Goal: Task Accomplishment & Management: Manage account settings

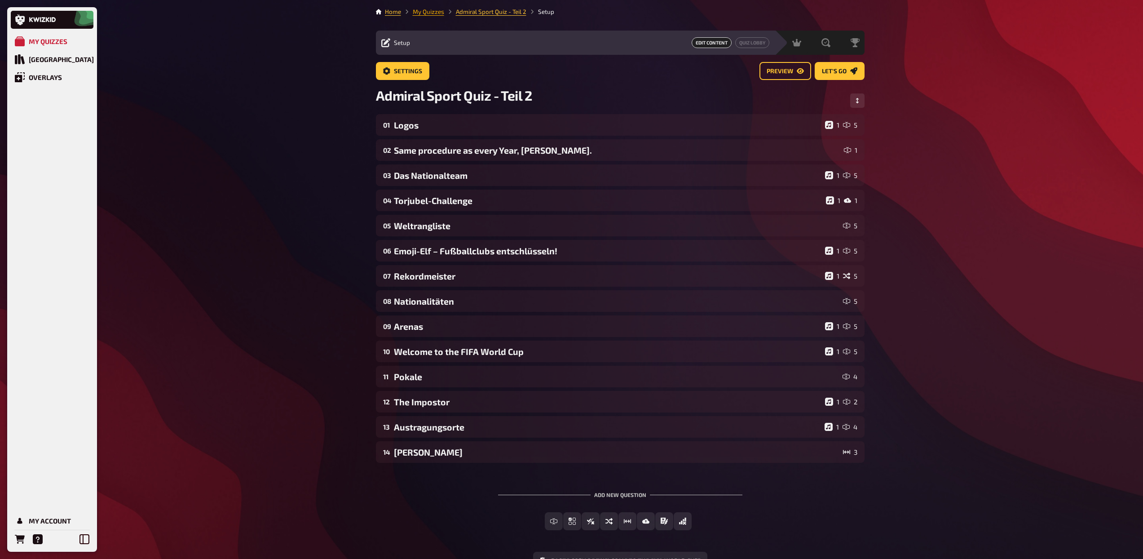
click at [420, 12] on link "My Quizzes" at bounding box center [428, 11] width 31 height 7
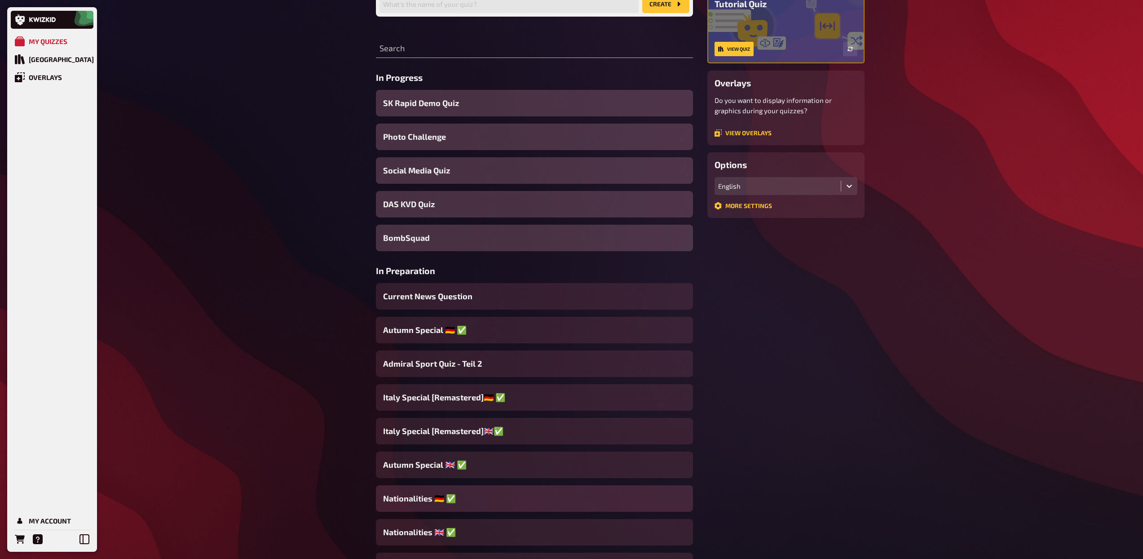
scroll to position [90, 0]
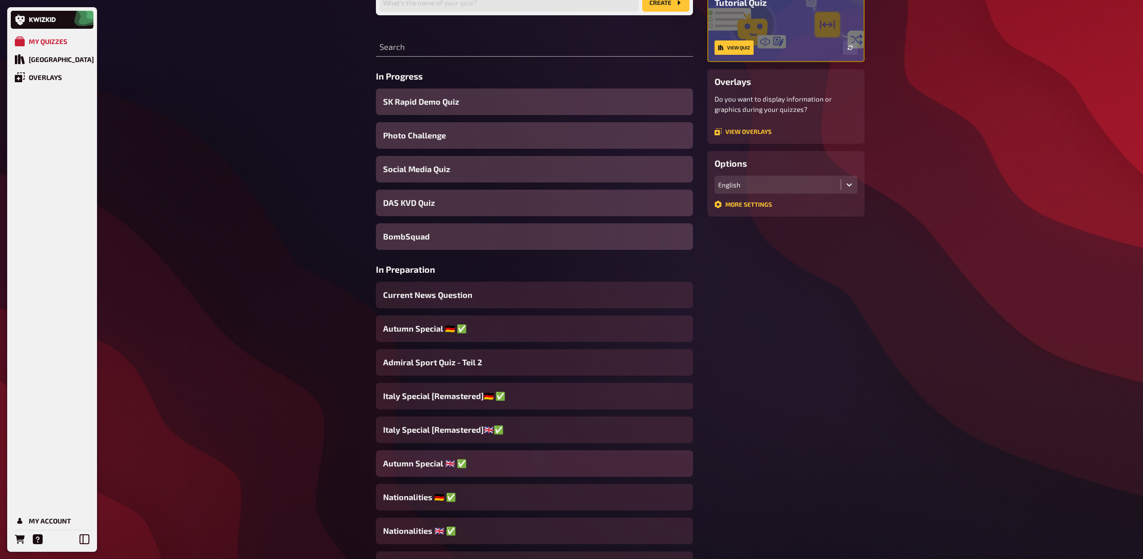
click at [427, 467] on span "Autumn Special ​🇬🇧 ✅" at bounding box center [425, 463] width 84 height 12
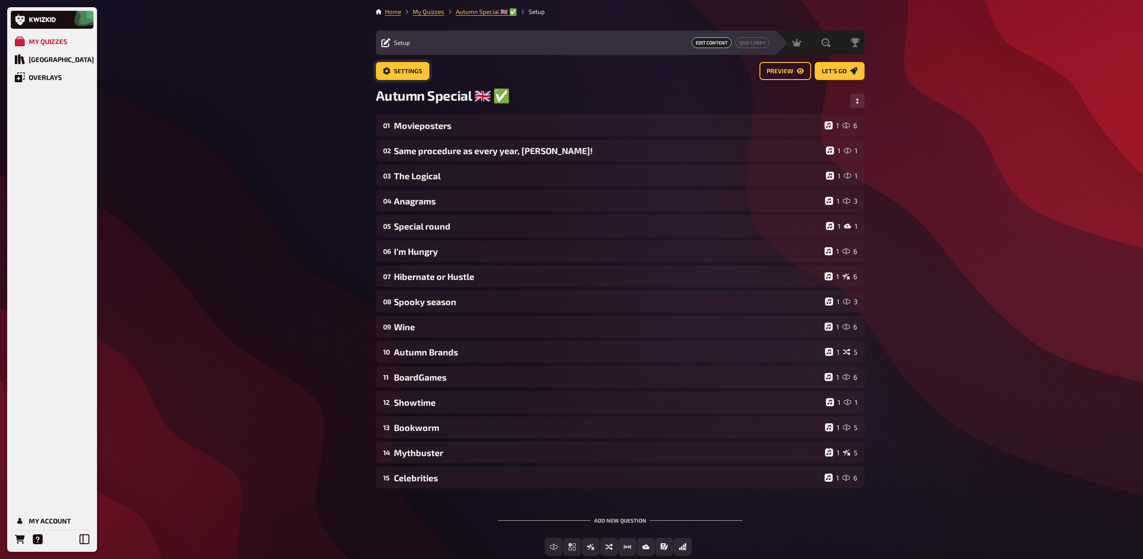
click at [396, 70] on span "Settings" at bounding box center [408, 71] width 28 height 6
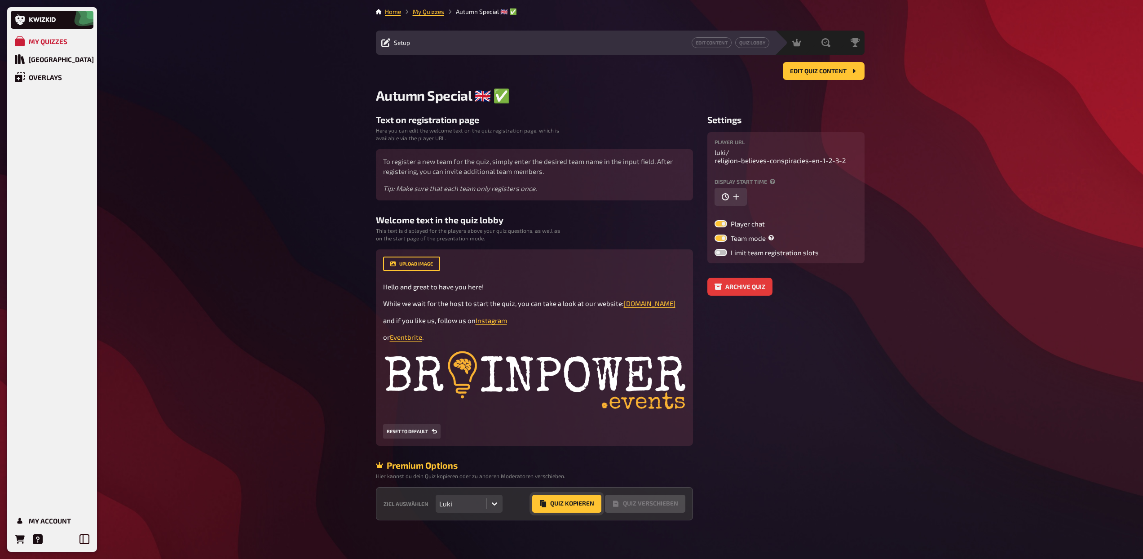
click at [564, 501] on button "Quiz Kopieren" at bounding box center [566, 504] width 69 height 18
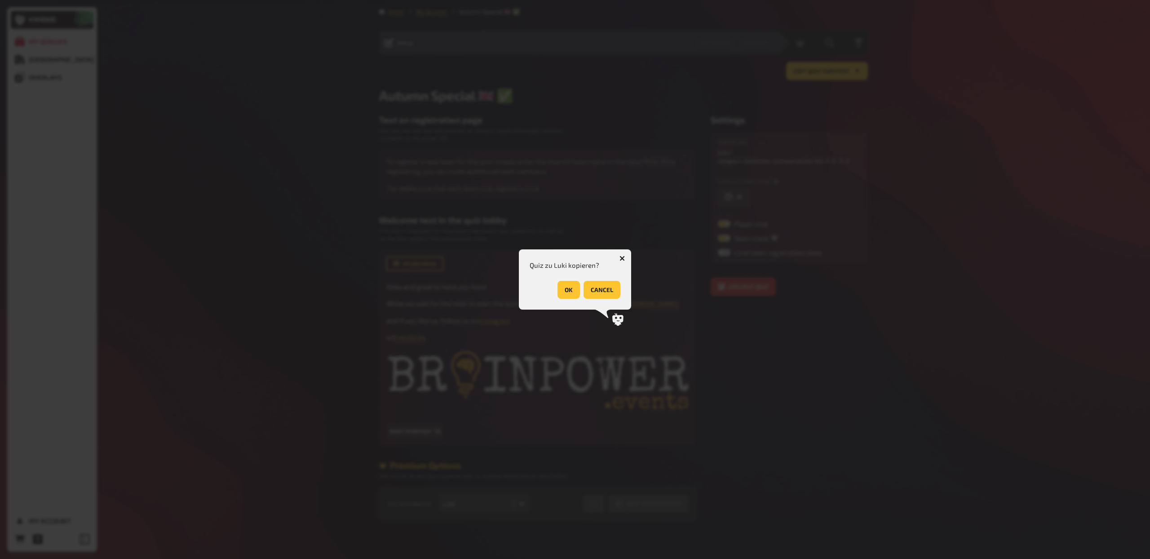
click at [574, 287] on button "OK" at bounding box center [569, 290] width 22 height 18
click at [604, 284] on button "OK" at bounding box center [609, 290] width 22 height 18
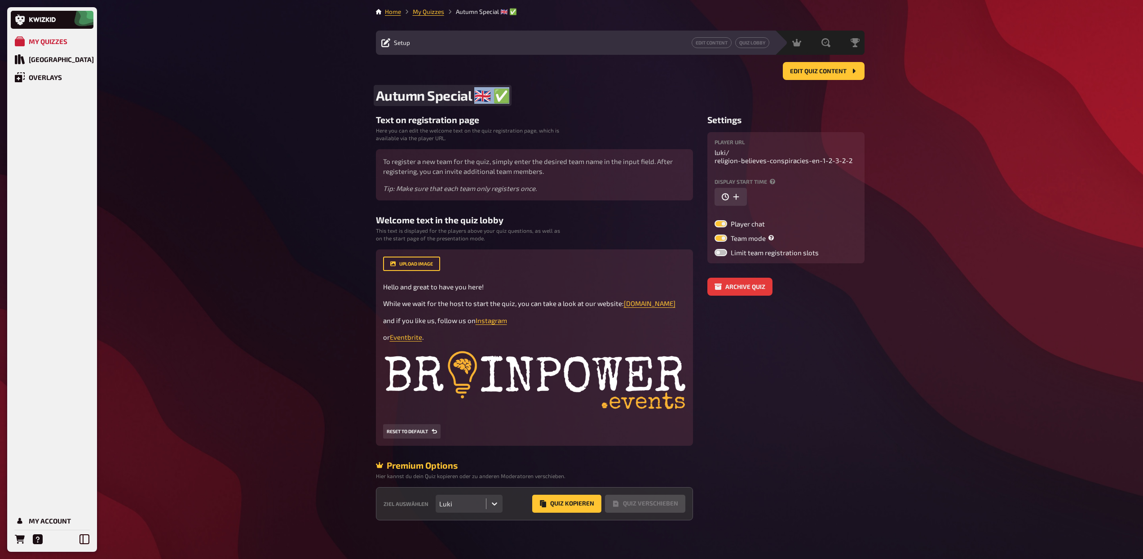
drag, startPoint x: 475, startPoint y: 93, endPoint x: 518, endPoint y: 94, distance: 42.3
click at [518, 94] on h2 "Autumn Special ​🇬🇧 ✅" at bounding box center [620, 95] width 489 height 17
click at [778, 160] on span "religion-believes-conspiracies-en-1-2-3-2-2" at bounding box center [784, 160] width 138 height 8
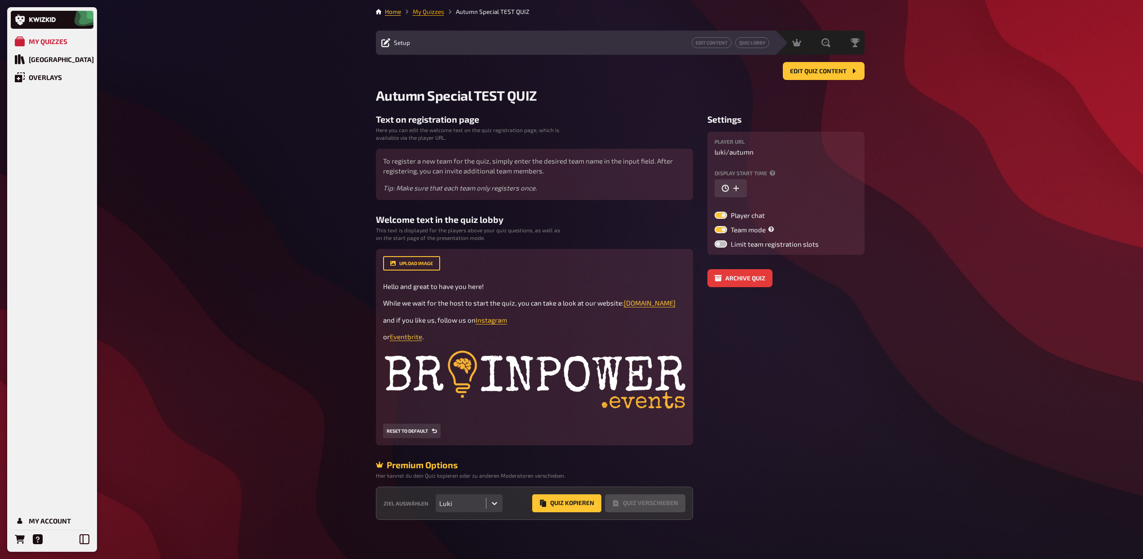
click at [433, 14] on link "My Quizzes" at bounding box center [428, 11] width 31 height 7
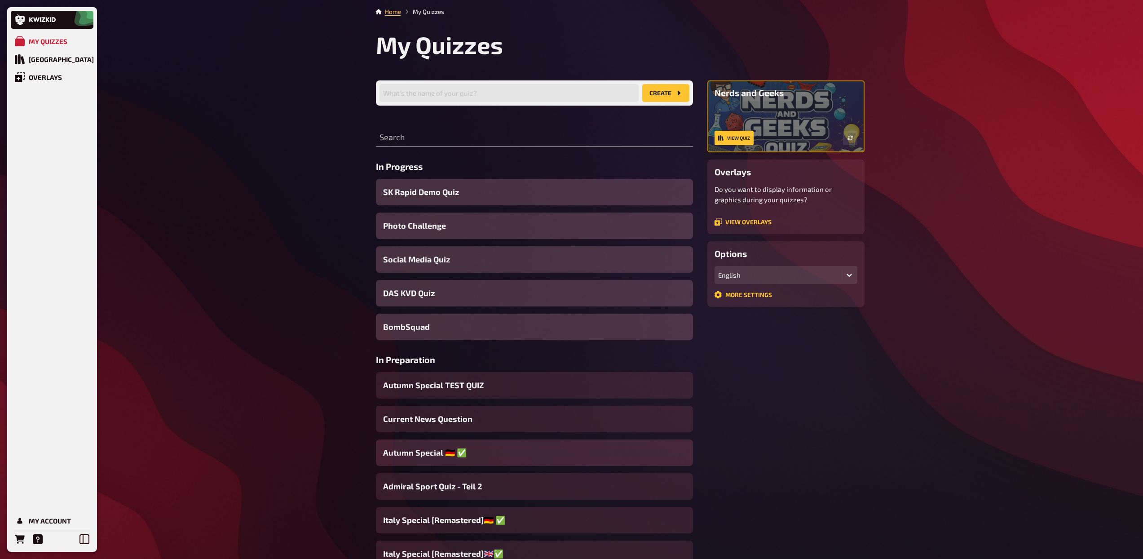
click at [456, 456] on span "Autumn Special ​🇩🇪 ​✅" at bounding box center [425, 453] width 84 height 12
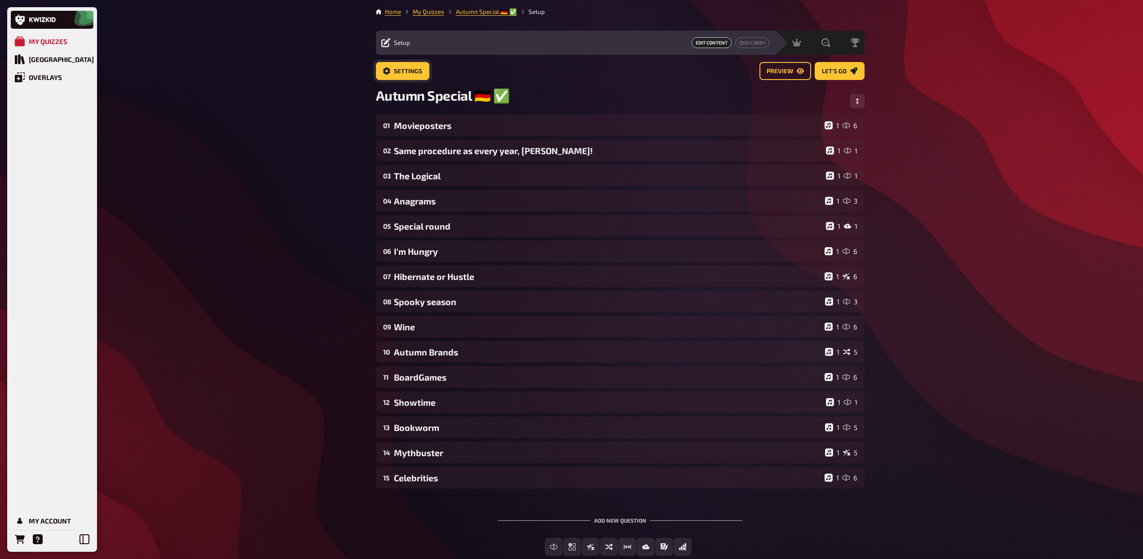
click at [415, 71] on span "Settings" at bounding box center [408, 71] width 28 height 6
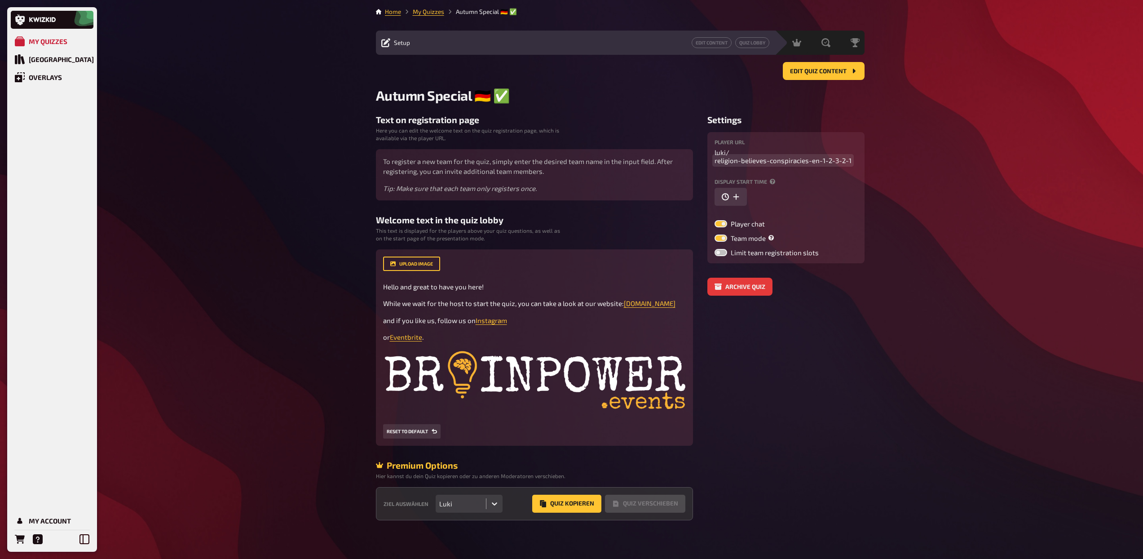
click at [774, 161] on span "religion-believes-conspiracies-en-1-2-3-2-1" at bounding box center [783, 160] width 137 height 8
copy span "religion-believes-conspiracies-en-1-2-3-2-1"
click at [783, 156] on div "Player URL luki / religion-believes-conspiracies-en-1-2-3-2-1" at bounding box center [786, 151] width 143 height 25
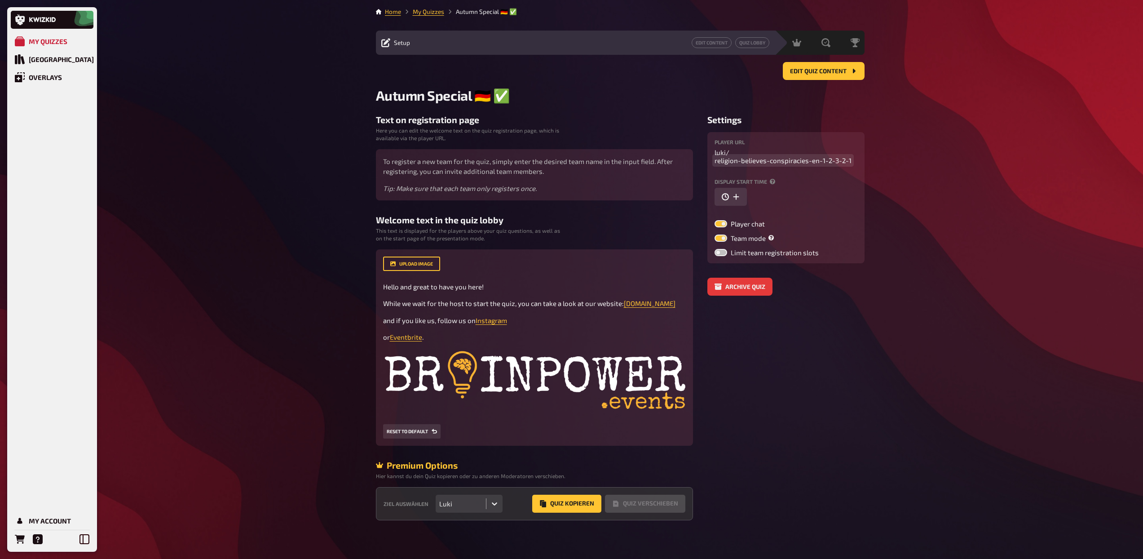
click at [783, 160] on span "religion-believes-conspiracies-en-1-2-3-2-1" at bounding box center [783, 160] width 137 height 8
click at [640, 127] on div "Text on registration page Here you can edit the welcome text on the quiz regist…" at bounding box center [534, 158] width 317 height 86
click at [434, 13] on link "My Quizzes" at bounding box center [428, 11] width 31 height 7
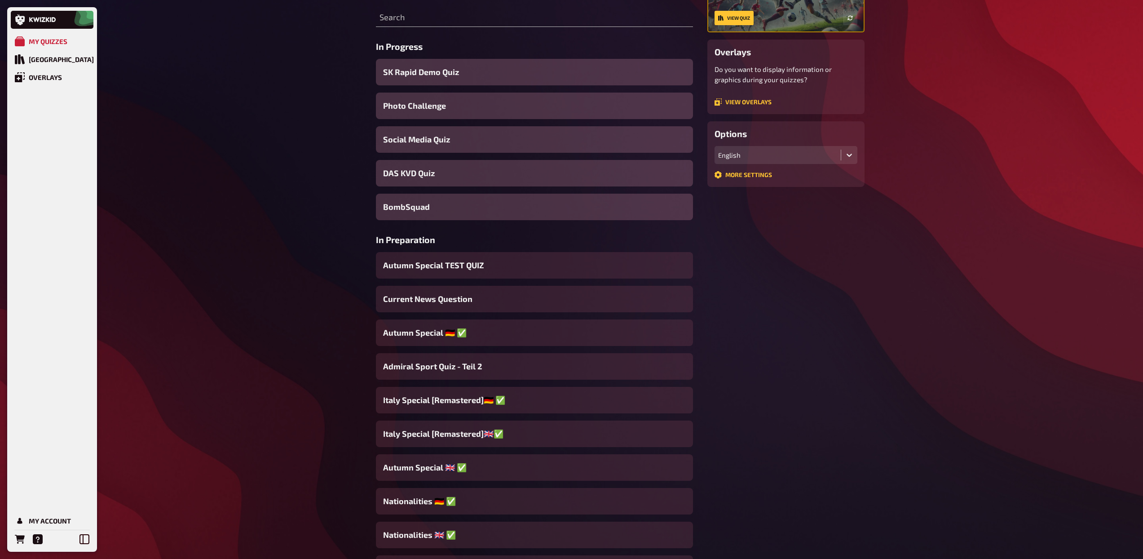
scroll to position [165, 0]
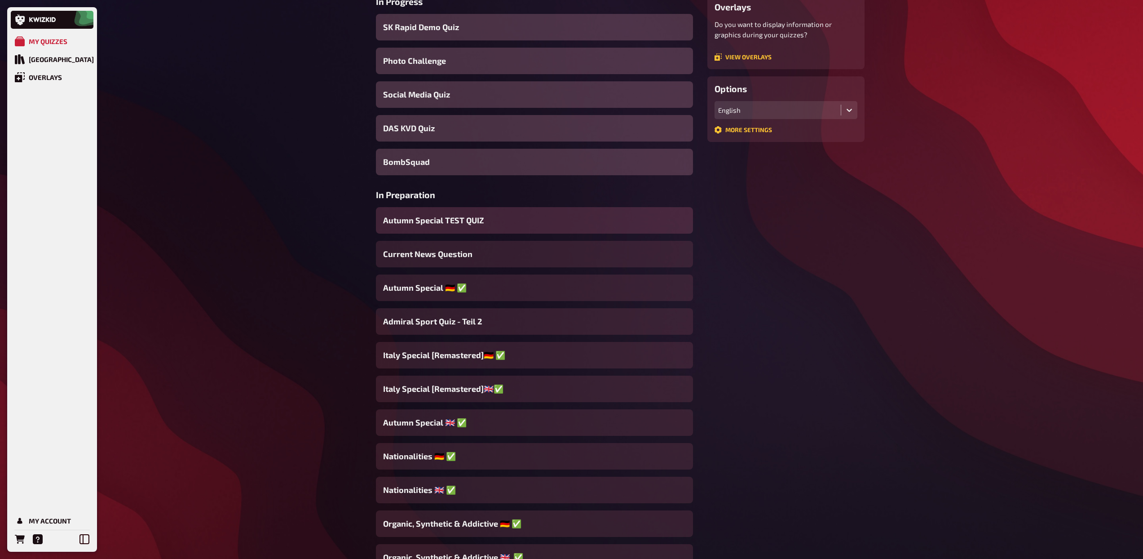
click at [481, 223] on span "Autumn Special ​TEST QUIZ" at bounding box center [433, 220] width 101 height 12
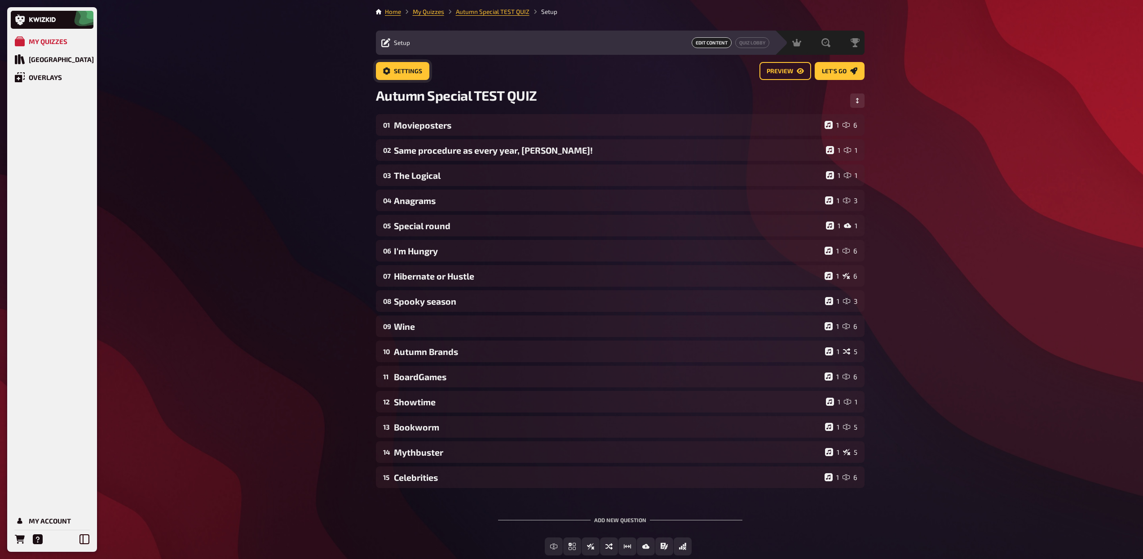
click at [417, 71] on span "Settings" at bounding box center [408, 71] width 28 height 6
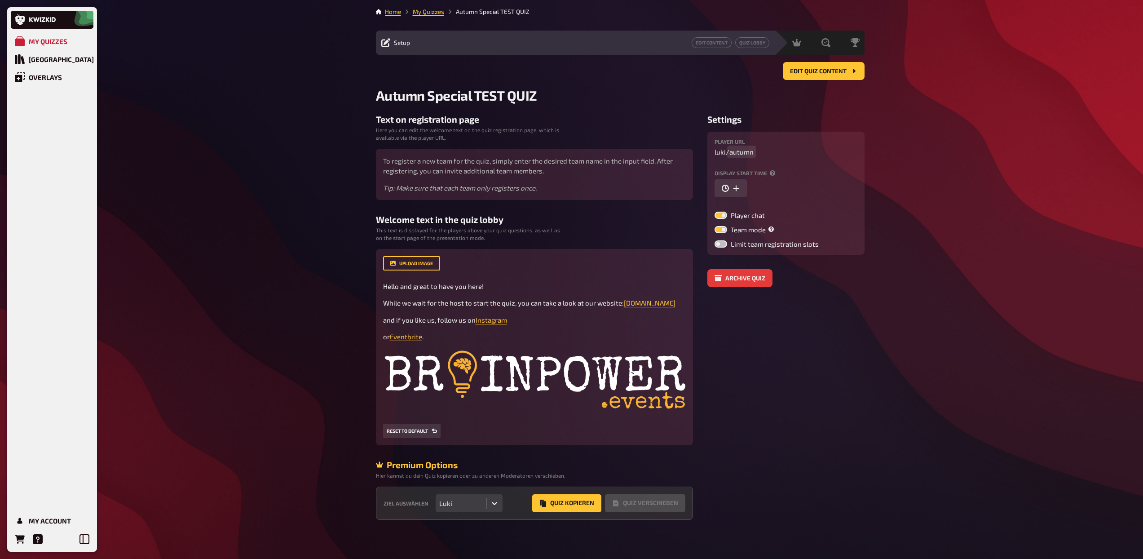
click at [753, 153] on span "autumn" at bounding box center [742, 152] width 24 height 8
click at [835, 160] on div "Player URL luki / autumn-tsh Display start time Player chat Team mode Limit tea…" at bounding box center [786, 193] width 143 height 109
click at [764, 160] on div "Player URL luki / autumn-tsh Display start time Player chat Team mode Limit tea…" at bounding box center [786, 193] width 143 height 109
click at [764, 155] on span "autumn-tsh" at bounding box center [749, 152] width 38 height 8
click at [626, 240] on div "Welcome text in the quiz lobby This text is displayed for the players above you…" at bounding box center [534, 329] width 317 height 231
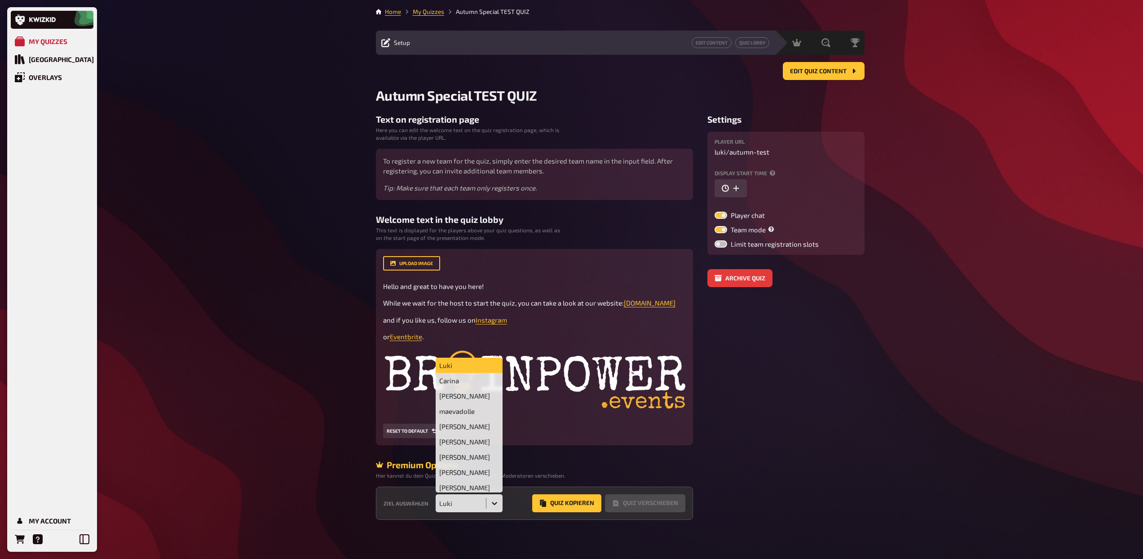
click at [497, 502] on icon at bounding box center [494, 503] width 9 height 9
click at [476, 414] on div "maevadolle" at bounding box center [469, 410] width 67 height 15
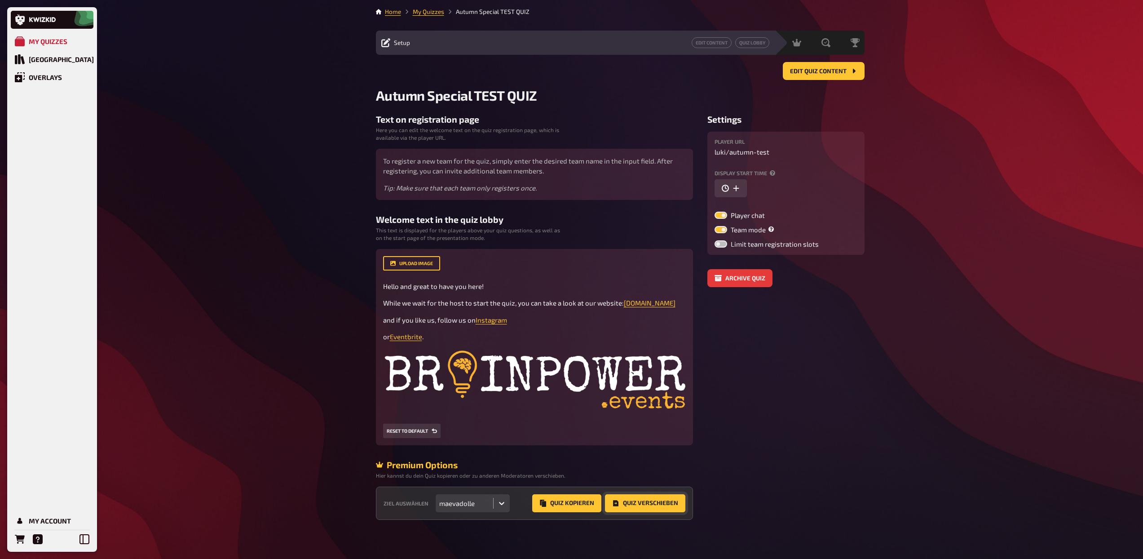
click at [630, 501] on button "Quiz Verschieben" at bounding box center [645, 503] width 80 height 18
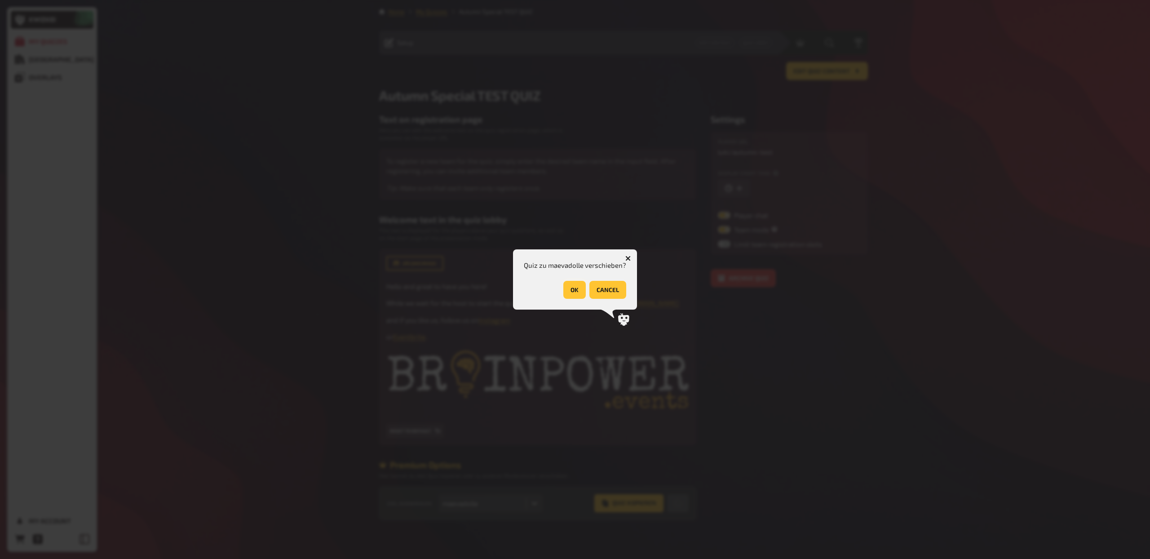
click at [572, 292] on button "OK" at bounding box center [574, 290] width 22 height 18
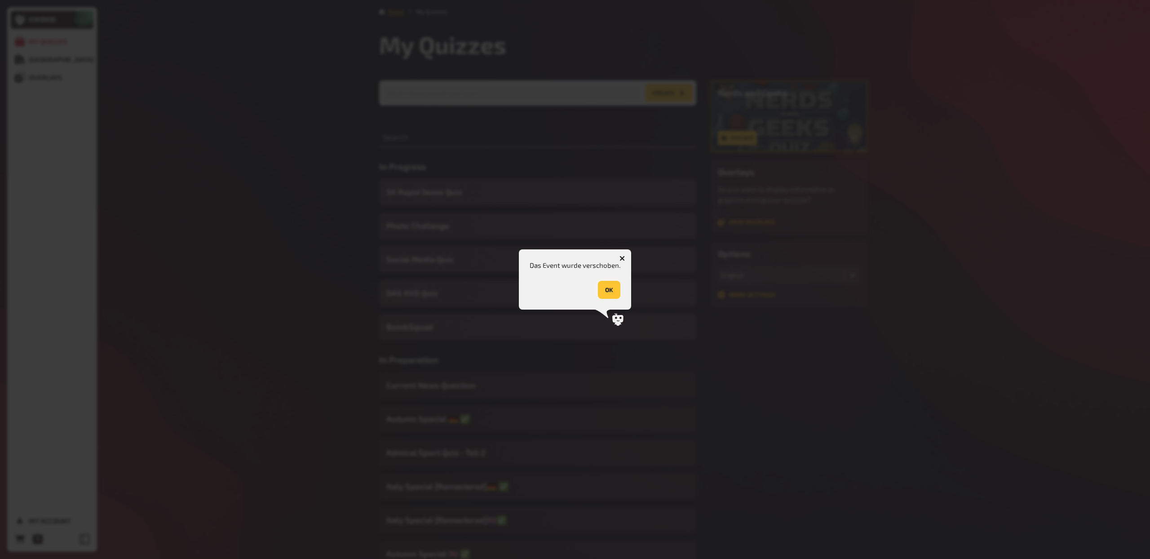
click at [614, 291] on button "OK" at bounding box center [609, 290] width 22 height 18
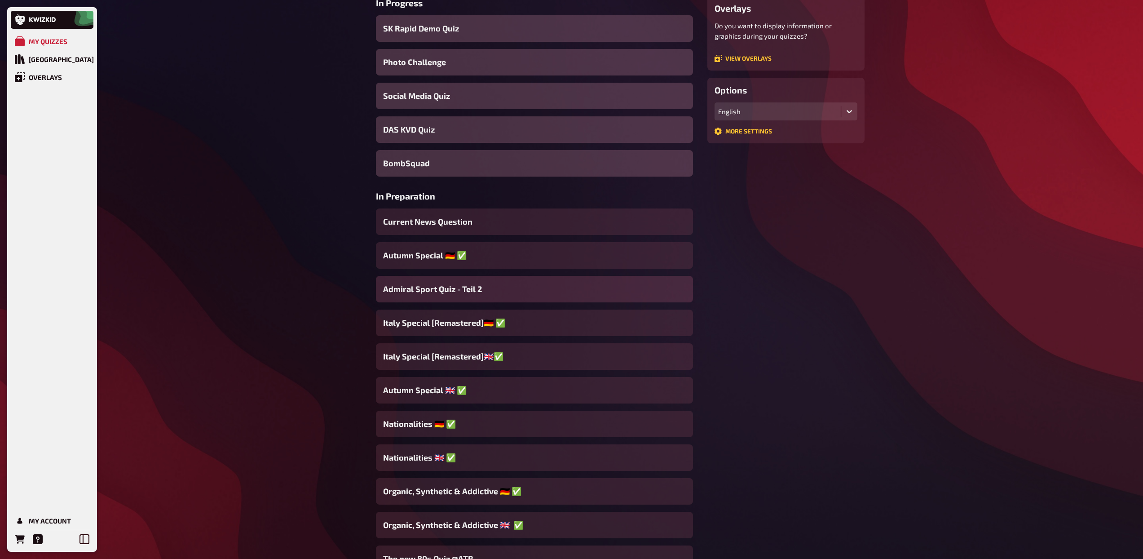
scroll to position [174, 0]
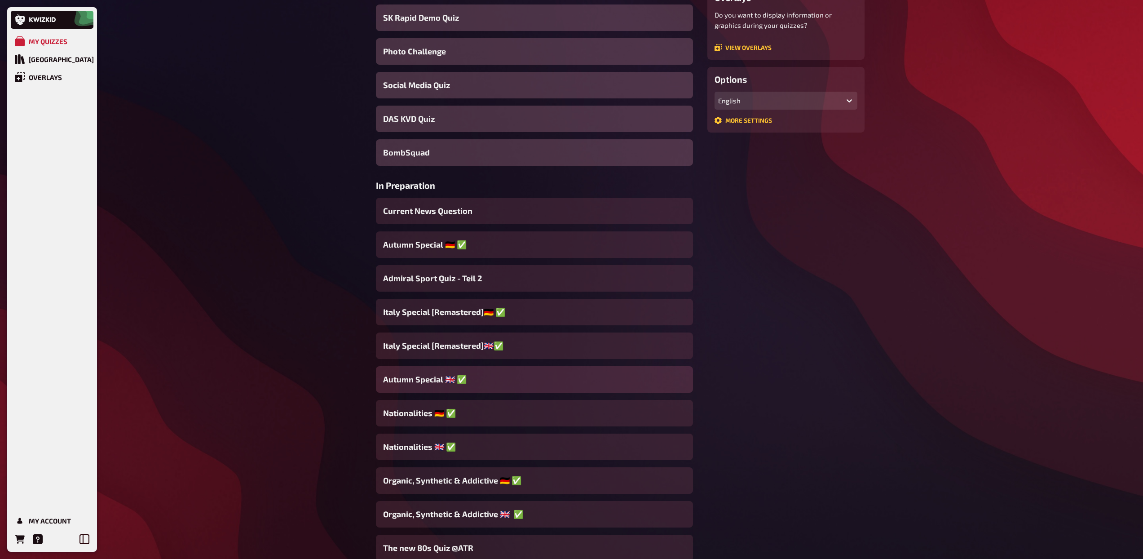
click at [504, 383] on div "Autumn Special ​🇬🇧 ✅" at bounding box center [534, 379] width 317 height 27
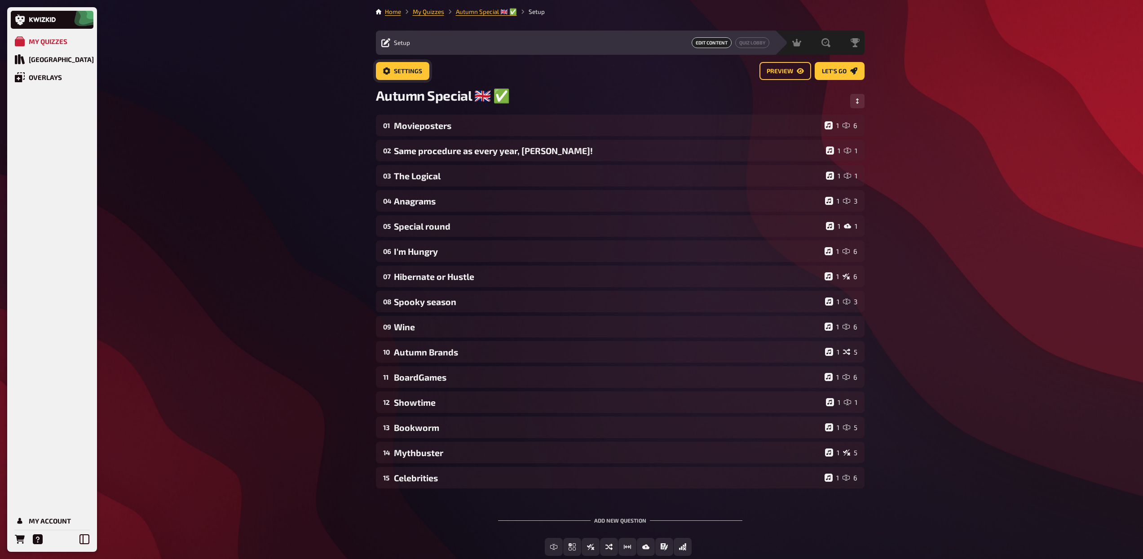
click at [421, 75] on link "Settings" at bounding box center [402, 71] width 53 height 18
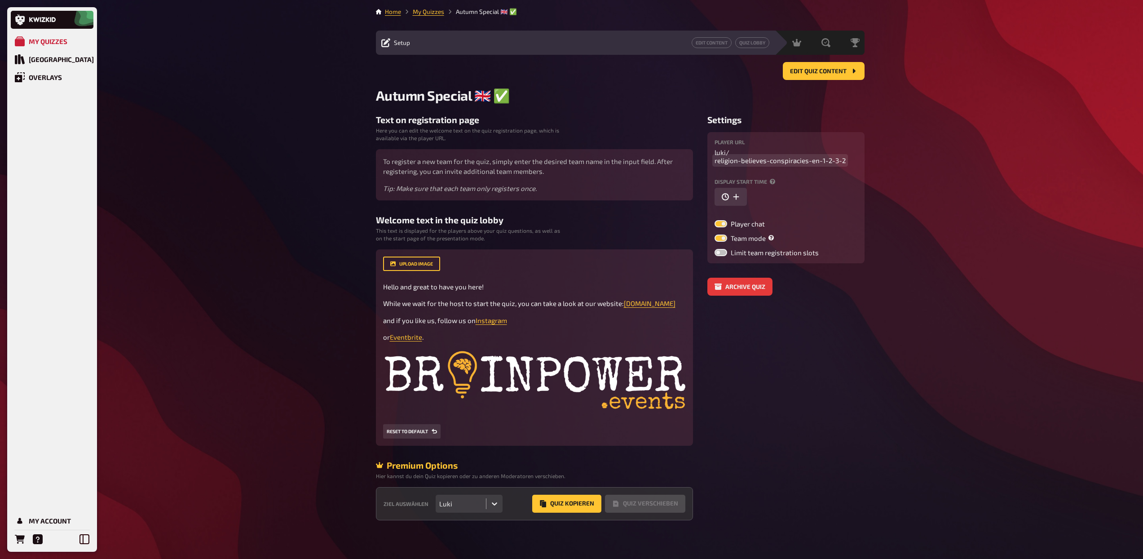
click at [753, 160] on span "religion-believes-conspiracies-en-1-2-3-2" at bounding box center [780, 160] width 131 height 8
click at [428, 11] on link "My Quizzes" at bounding box center [428, 11] width 31 height 7
